Goal: Navigation & Orientation: Find specific page/section

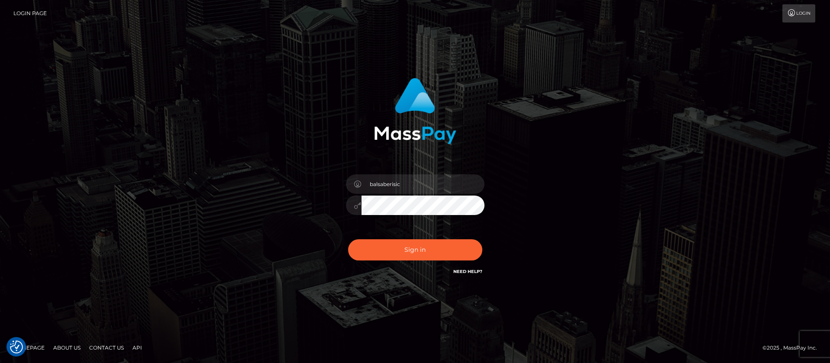
click at [396, 248] on button "Sign in" at bounding box center [415, 249] width 134 height 21
type input "balsaberisic"
click at [396, 248] on button "Sign in" at bounding box center [415, 249] width 134 height 21
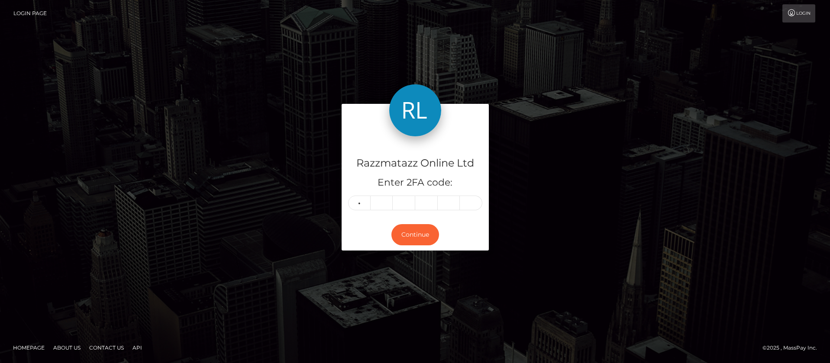
type input "0"
type input "8"
type input "6"
type input "1"
type input "8"
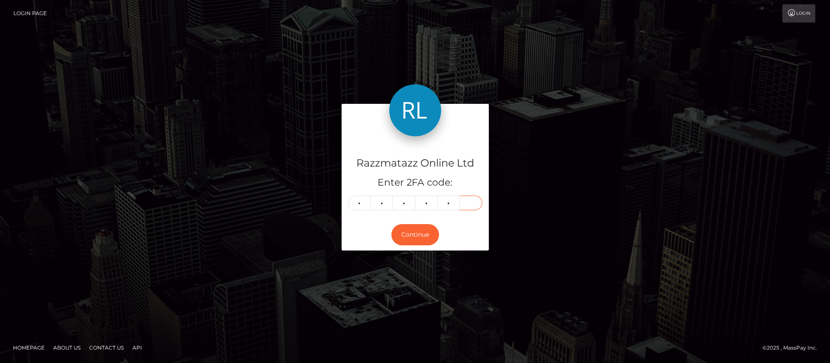
type input "6"
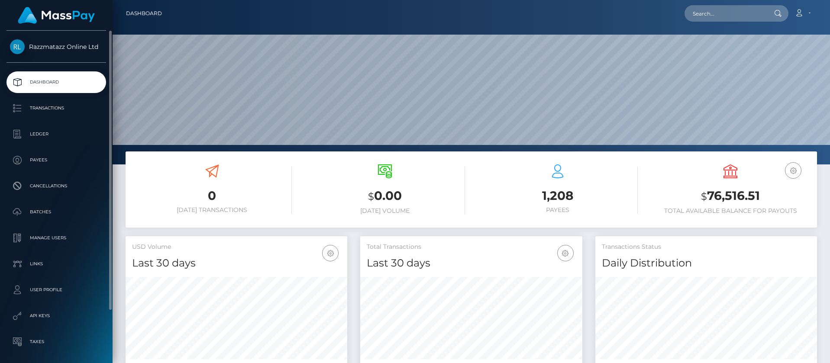
scroll to position [154, 222]
click at [28, 109] on p "Transactions" at bounding box center [56, 108] width 93 height 13
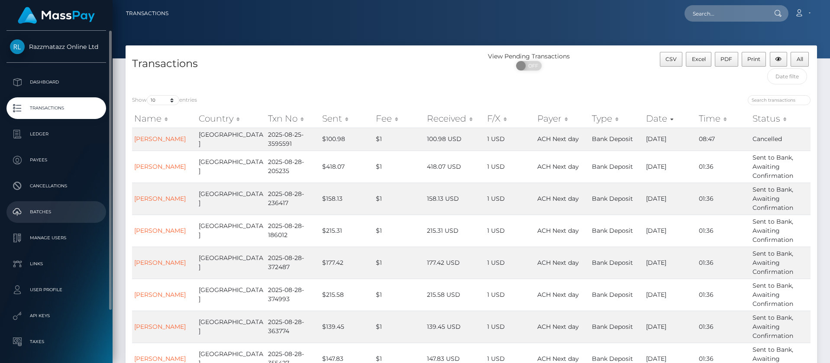
click at [47, 206] on p "Batches" at bounding box center [56, 212] width 93 height 13
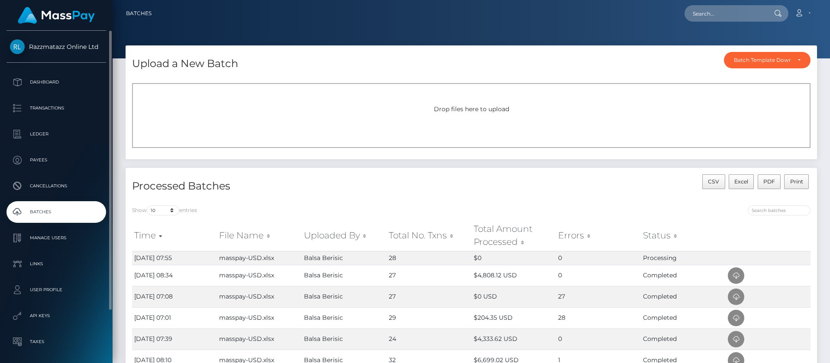
click at [85, 212] on p "Batches" at bounding box center [56, 212] width 93 height 13
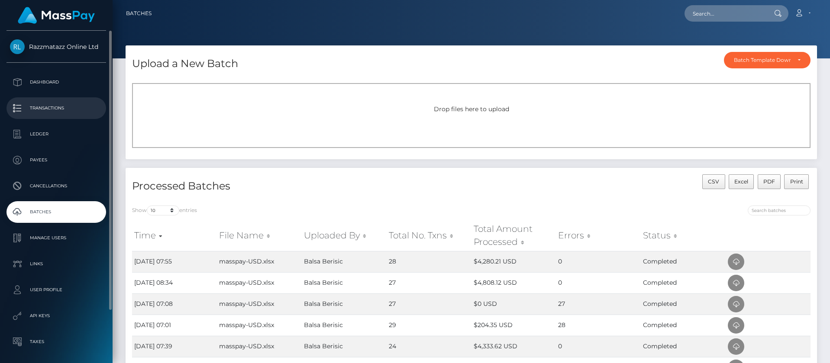
click at [60, 109] on p "Transactions" at bounding box center [56, 108] width 93 height 13
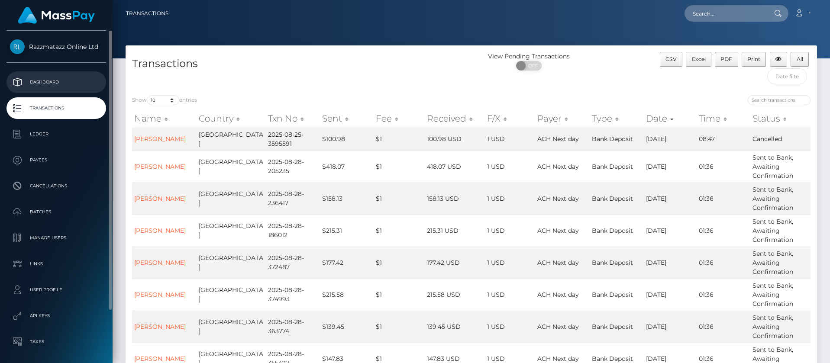
click at [72, 88] on p "Dashboard" at bounding box center [56, 82] width 93 height 13
click at [67, 74] on link "Dashboard" at bounding box center [56, 82] width 100 height 22
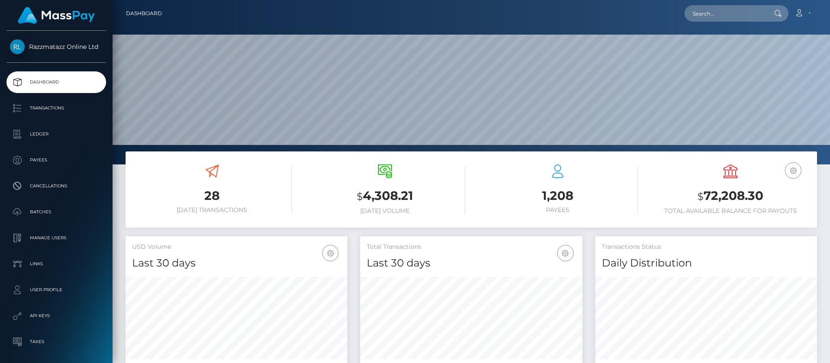
scroll to position [154, 222]
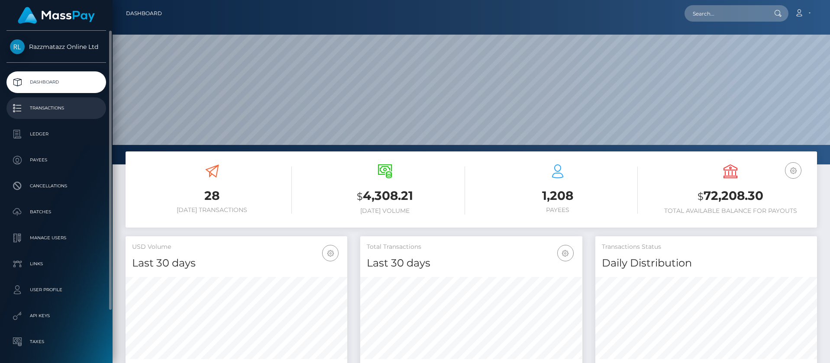
click at [72, 115] on link "Transactions" at bounding box center [56, 108] width 100 height 22
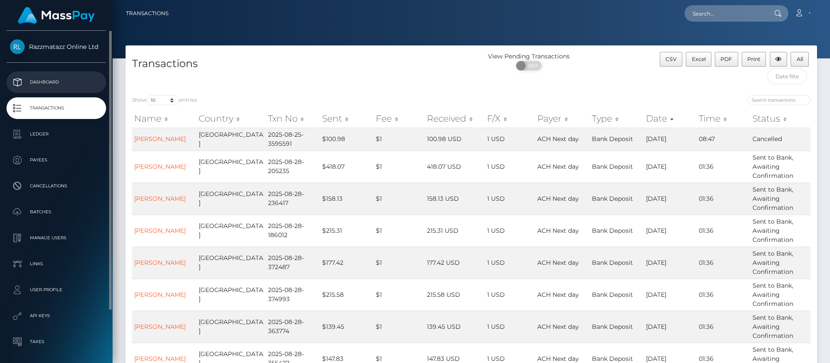
click at [49, 75] on link "Dashboard" at bounding box center [56, 82] width 100 height 22
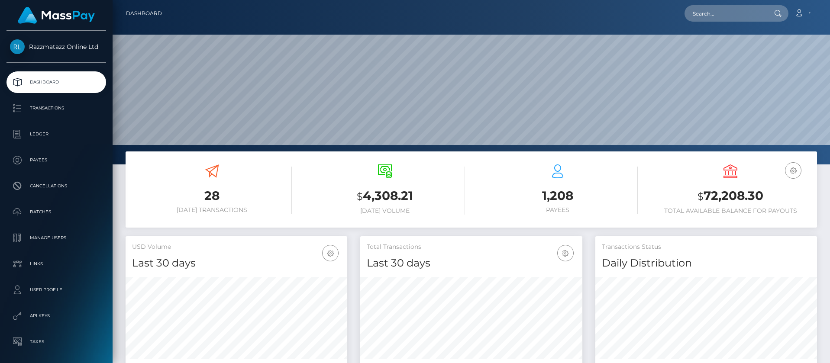
scroll to position [154, 222]
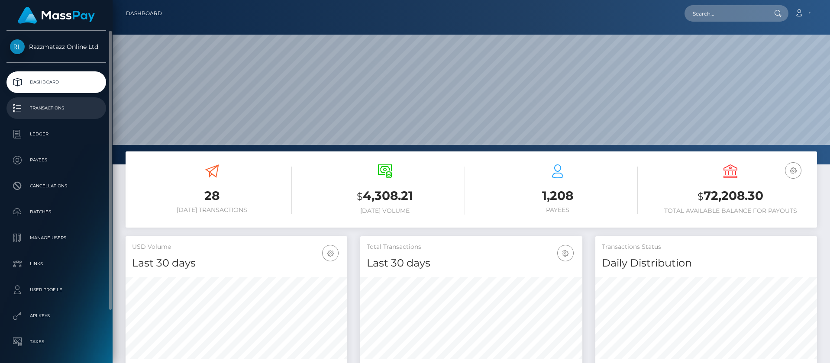
click at [39, 105] on p "Transactions" at bounding box center [56, 108] width 93 height 13
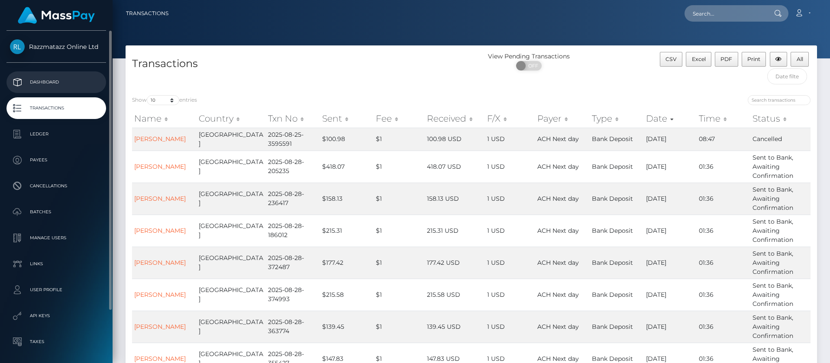
click at [65, 77] on p "Dashboard" at bounding box center [56, 82] width 93 height 13
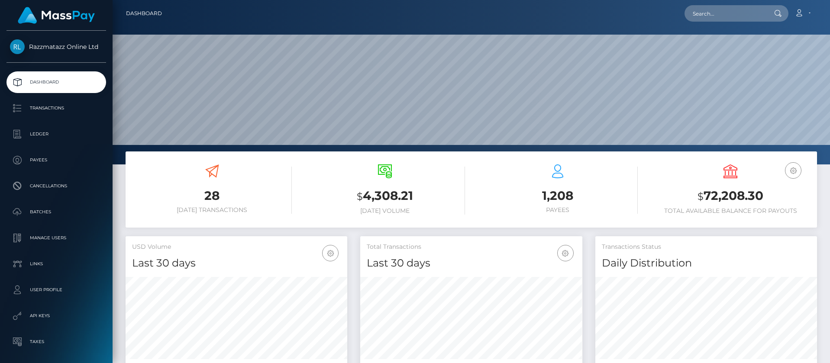
scroll to position [154, 222]
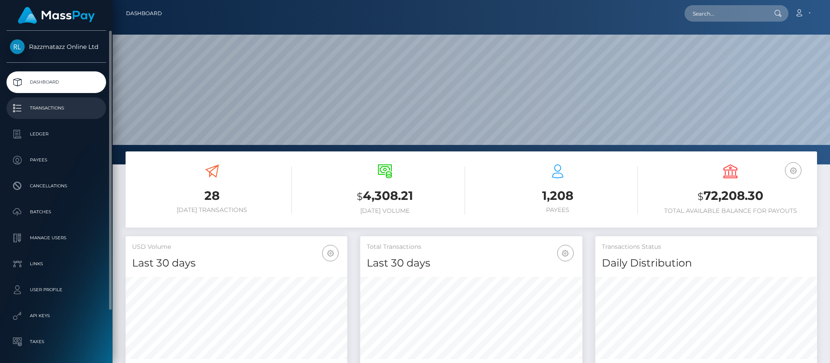
click at [56, 113] on p "Transactions" at bounding box center [56, 108] width 93 height 13
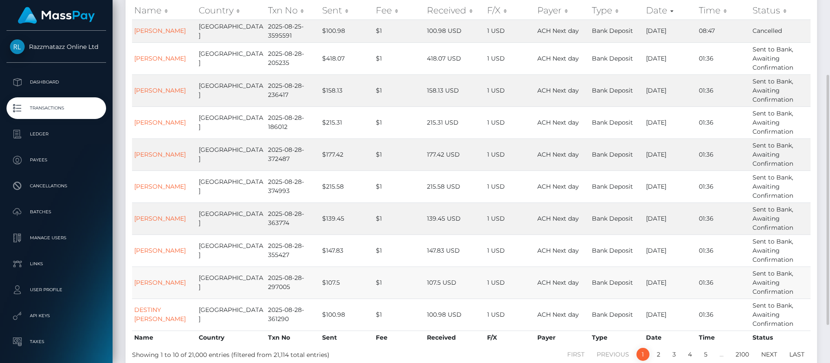
scroll to position [163, 0]
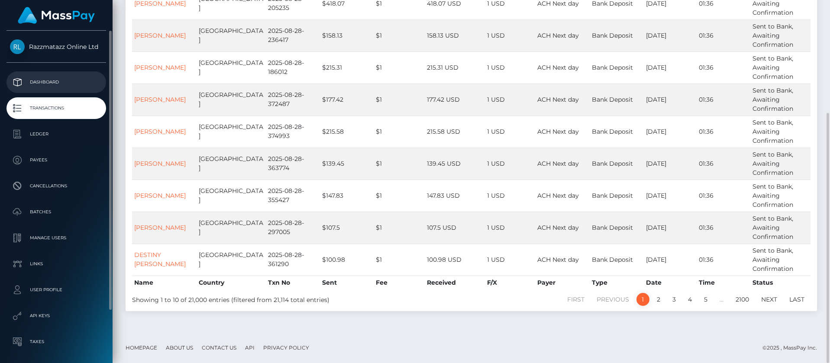
click at [71, 85] on p "Dashboard" at bounding box center [56, 82] width 93 height 13
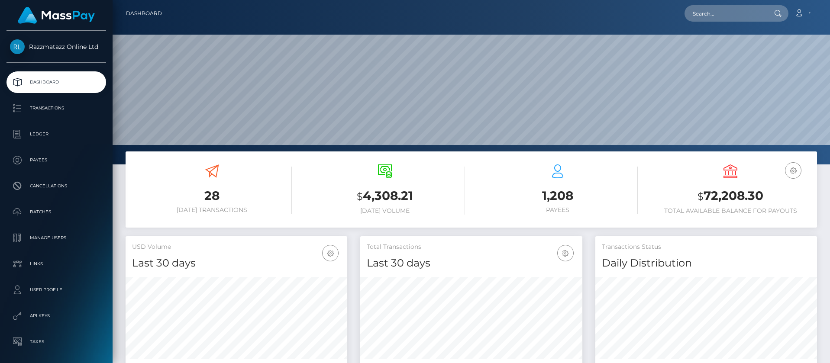
scroll to position [154, 222]
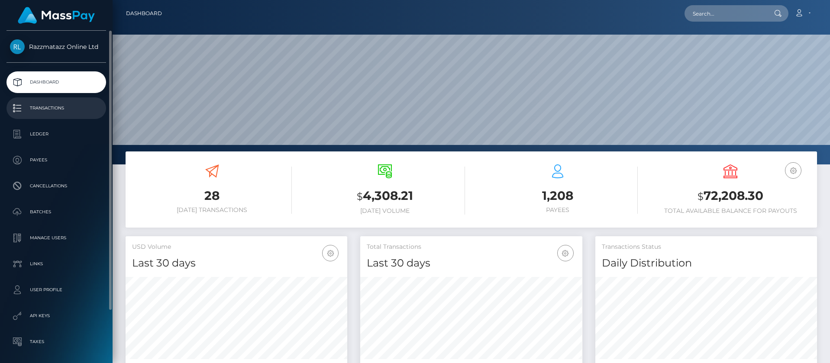
click at [69, 110] on p "Transactions" at bounding box center [56, 108] width 93 height 13
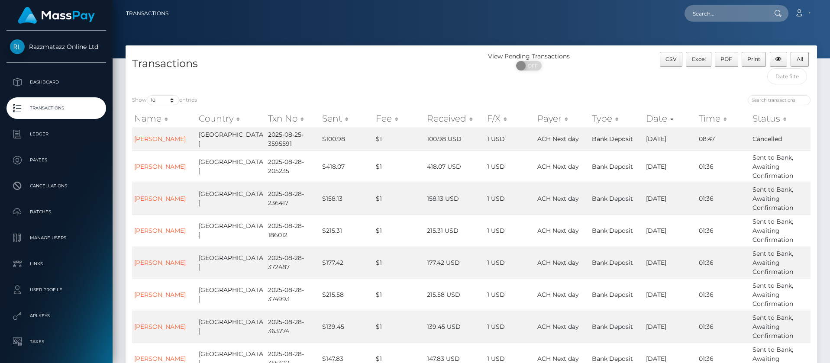
click at [60, 79] on p "Dashboard" at bounding box center [56, 82] width 93 height 13
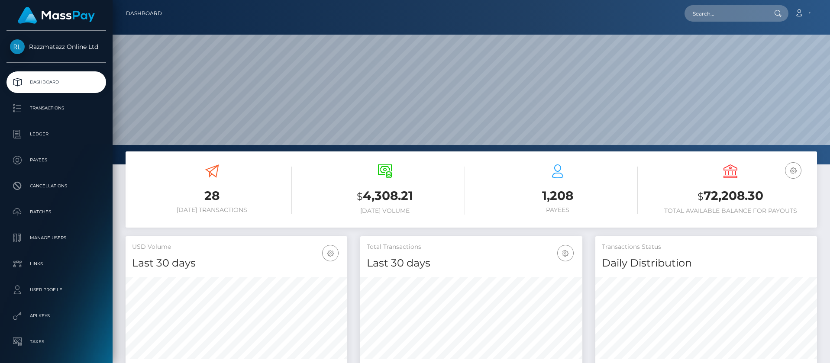
scroll to position [154, 222]
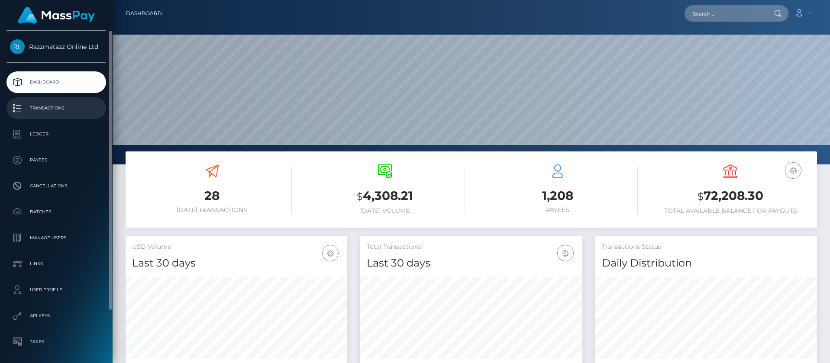
click at [60, 106] on p "Transactions" at bounding box center [56, 108] width 93 height 13
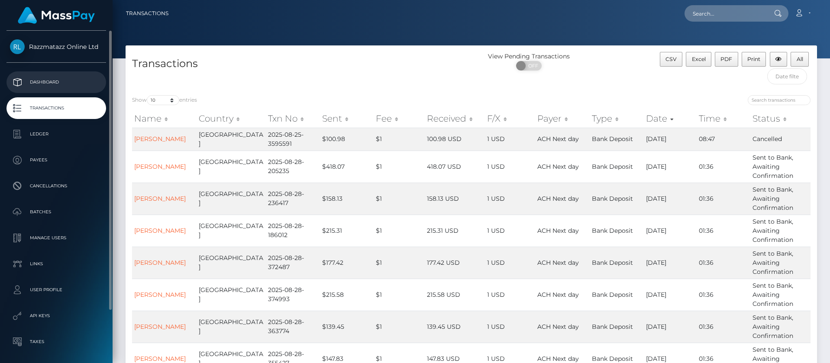
click at [57, 84] on p "Dashboard" at bounding box center [56, 82] width 93 height 13
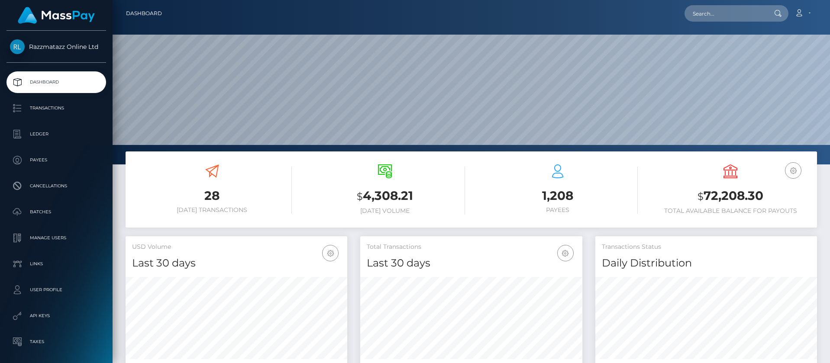
scroll to position [154, 222]
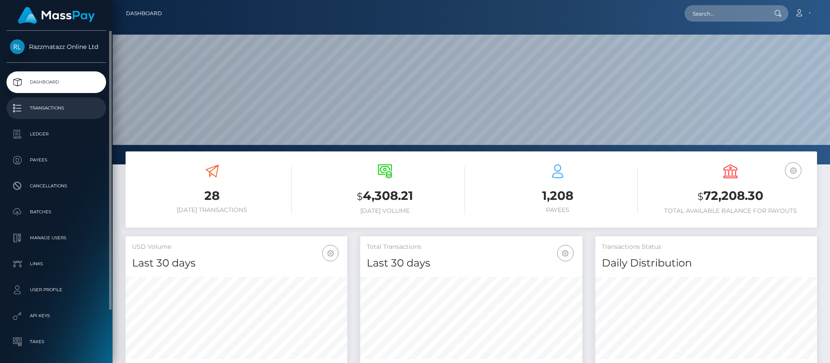
click at [78, 115] on link "Transactions" at bounding box center [56, 108] width 100 height 22
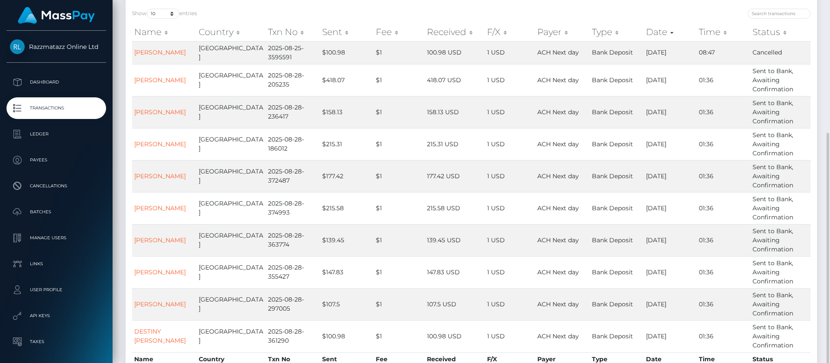
scroll to position [163, 0]
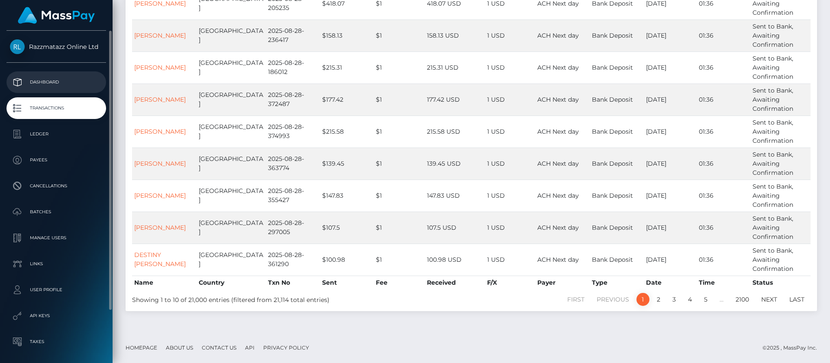
click at [51, 87] on p "Dashboard" at bounding box center [56, 82] width 93 height 13
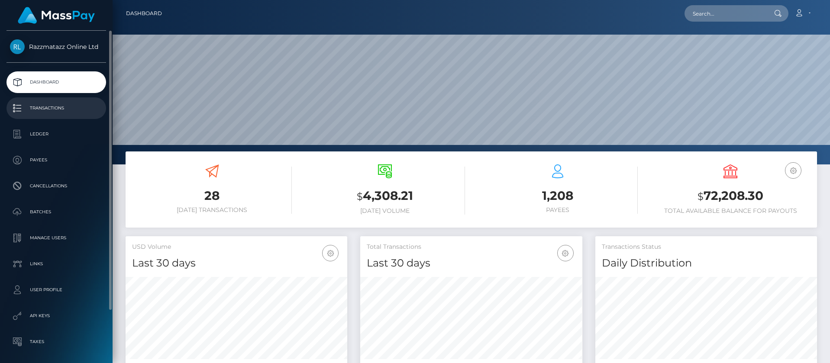
drag, startPoint x: 0, startPoint y: 0, endPoint x: 52, endPoint y: 111, distance: 122.3
click at [52, 111] on p "Transactions" at bounding box center [56, 108] width 93 height 13
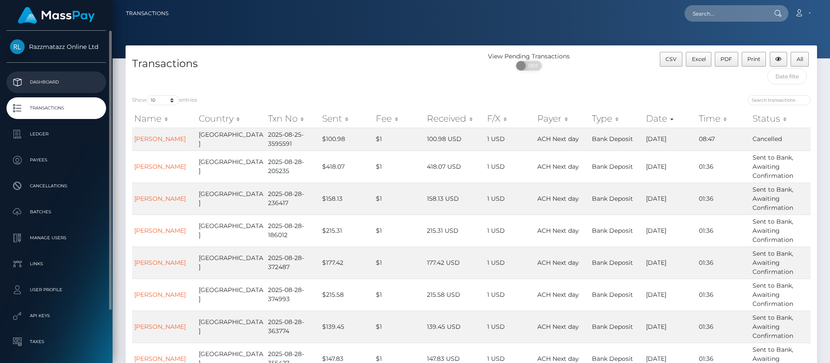
click at [92, 87] on p "Dashboard" at bounding box center [56, 82] width 93 height 13
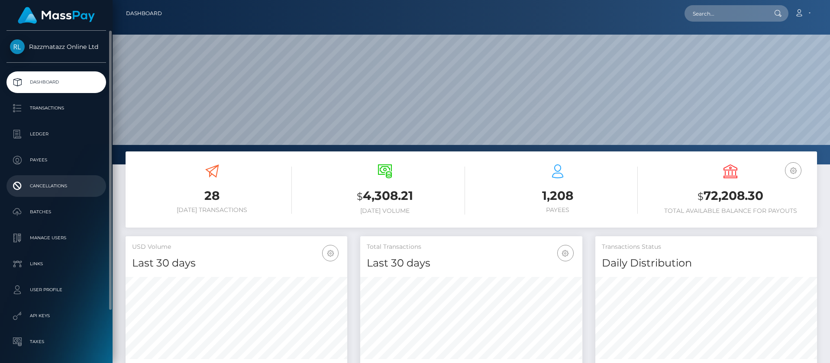
scroll to position [154, 222]
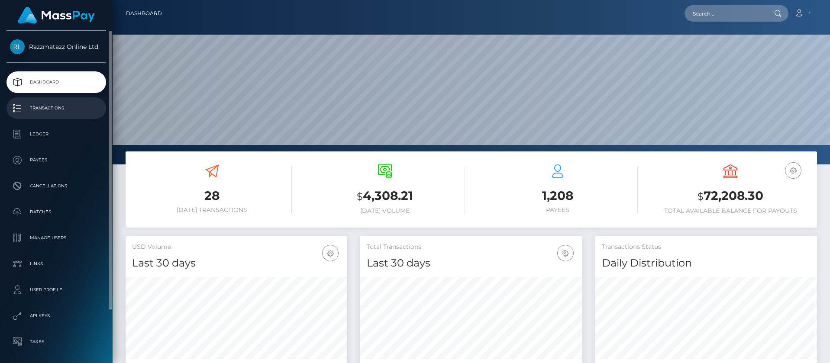
click at [65, 98] on link "Transactions" at bounding box center [56, 108] width 100 height 22
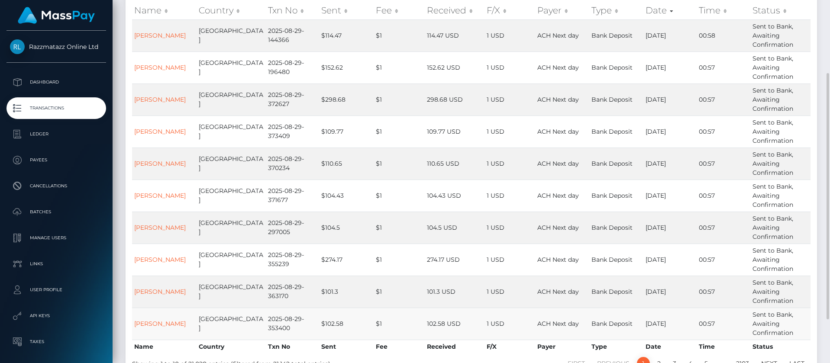
scroll to position [151, 0]
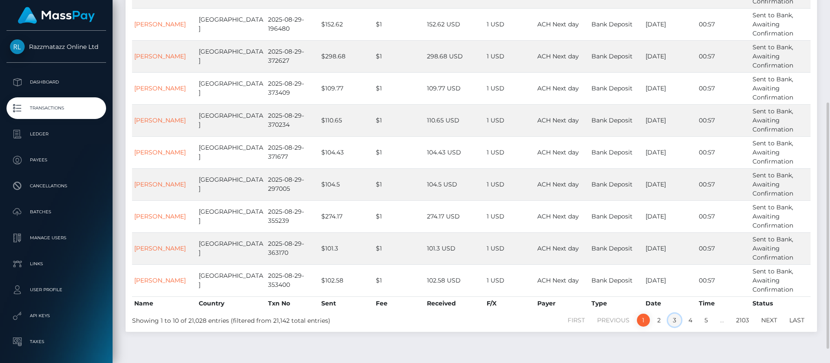
click at [677, 324] on link "3" at bounding box center [674, 320] width 13 height 13
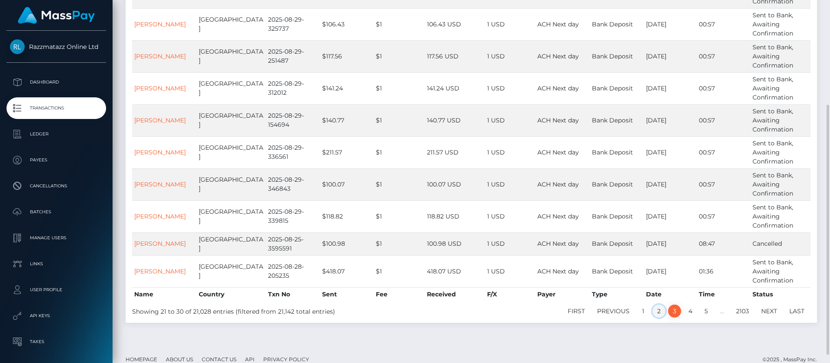
click at [658, 314] on link "2" at bounding box center [658, 311] width 13 height 13
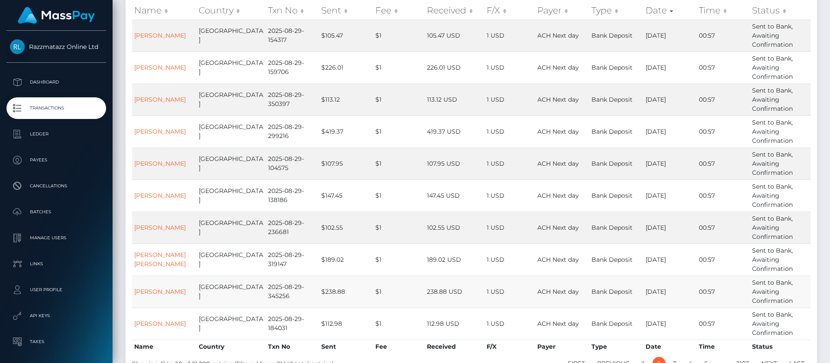
scroll to position [172, 0]
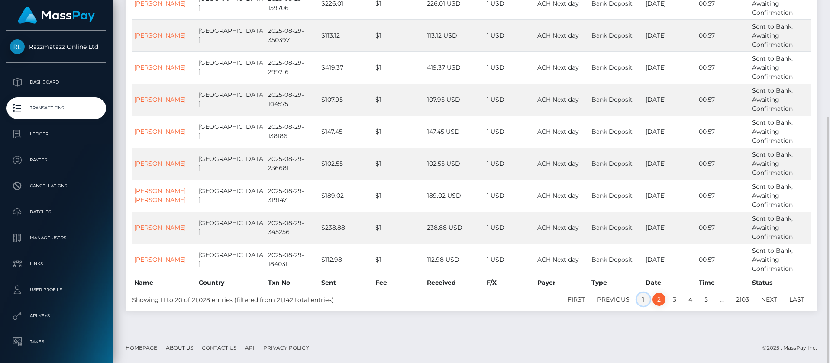
click at [640, 306] on link "1" at bounding box center [643, 299] width 13 height 13
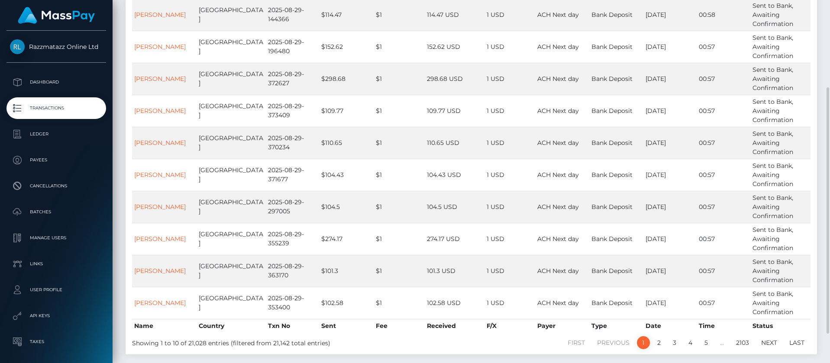
scroll to position [107, 0]
